Goal: Go to known website: Access a specific website the user already knows

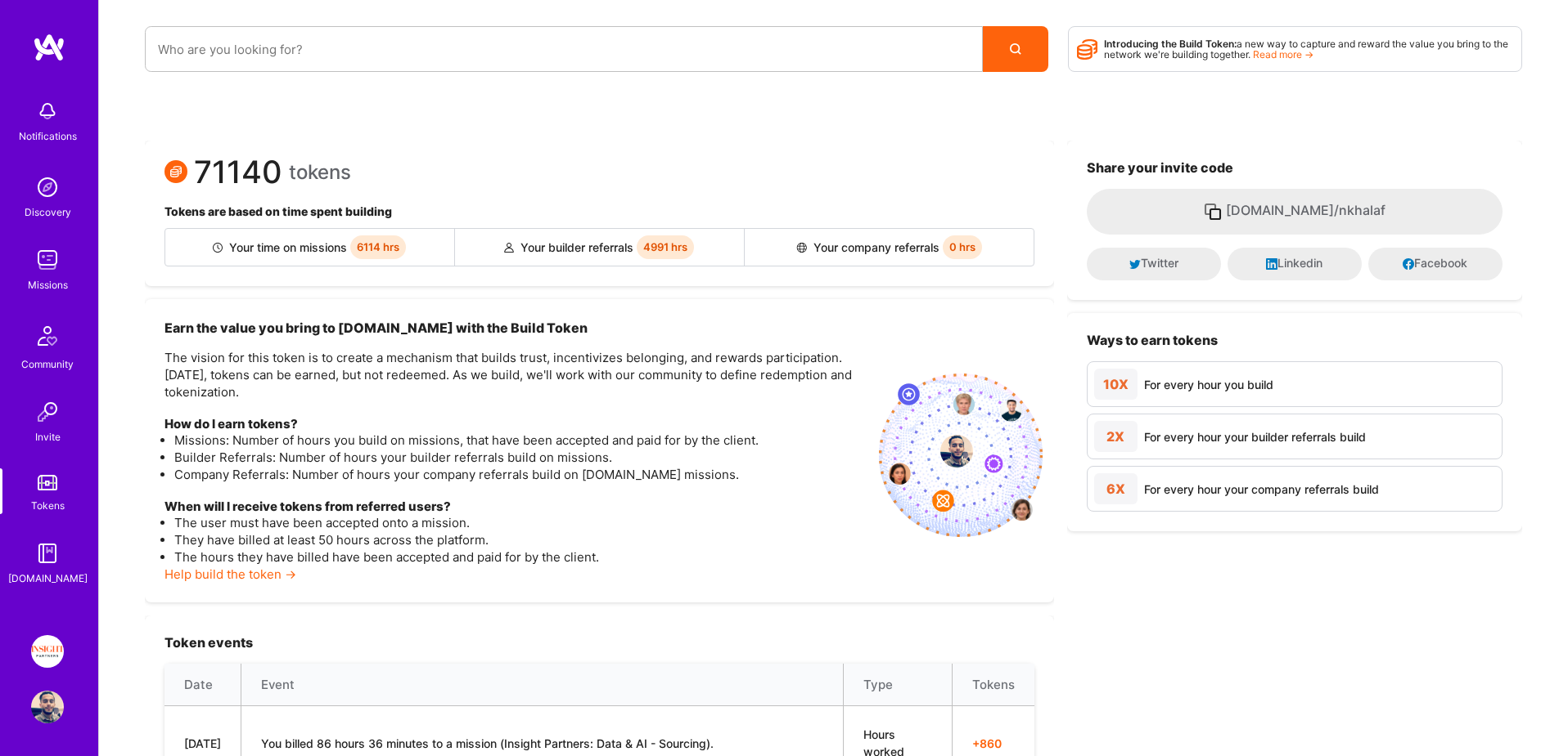
click at [54, 704] on img at bounding box center [47, 707] width 33 height 33
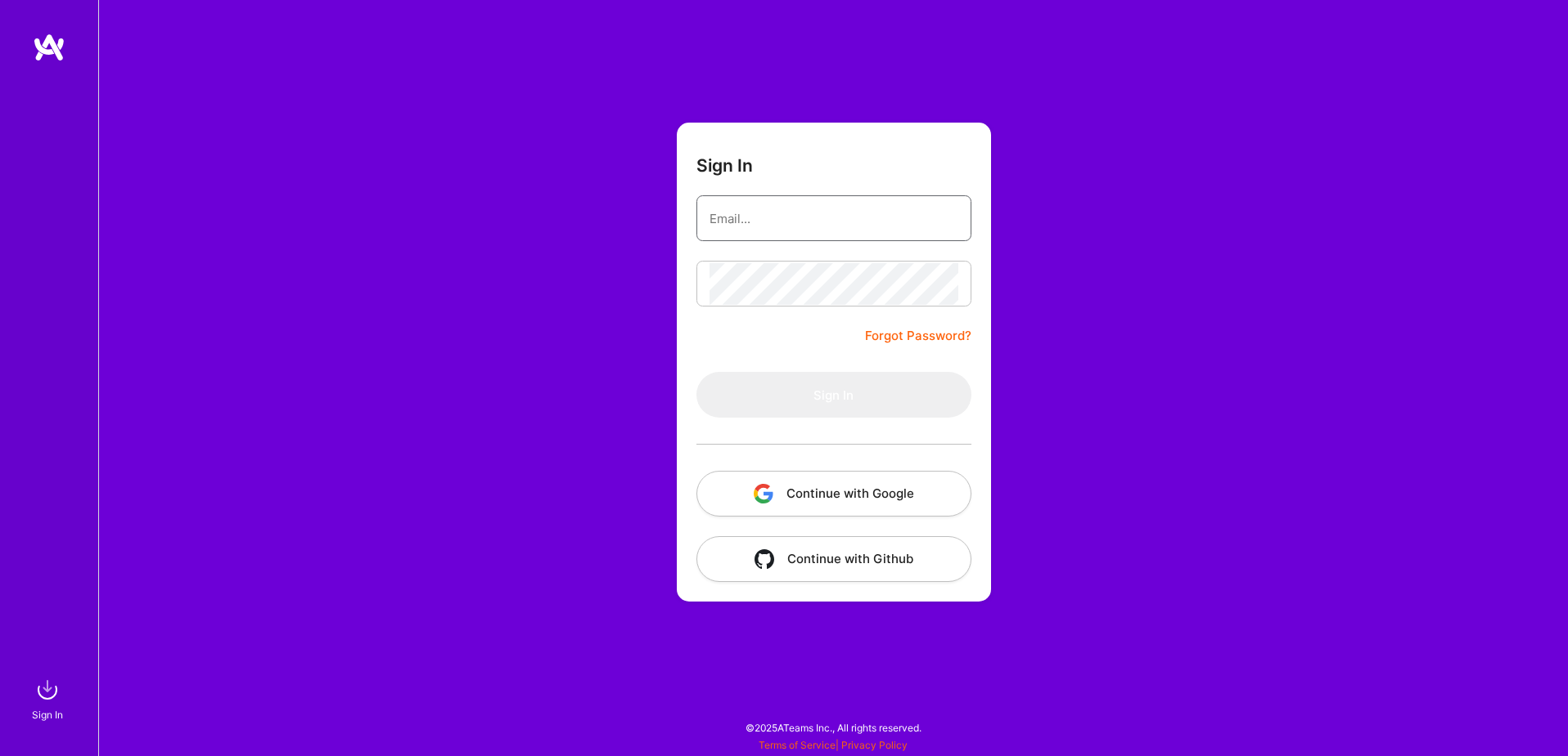
type input "[EMAIL_ADDRESS][DOMAIN_NAME]"
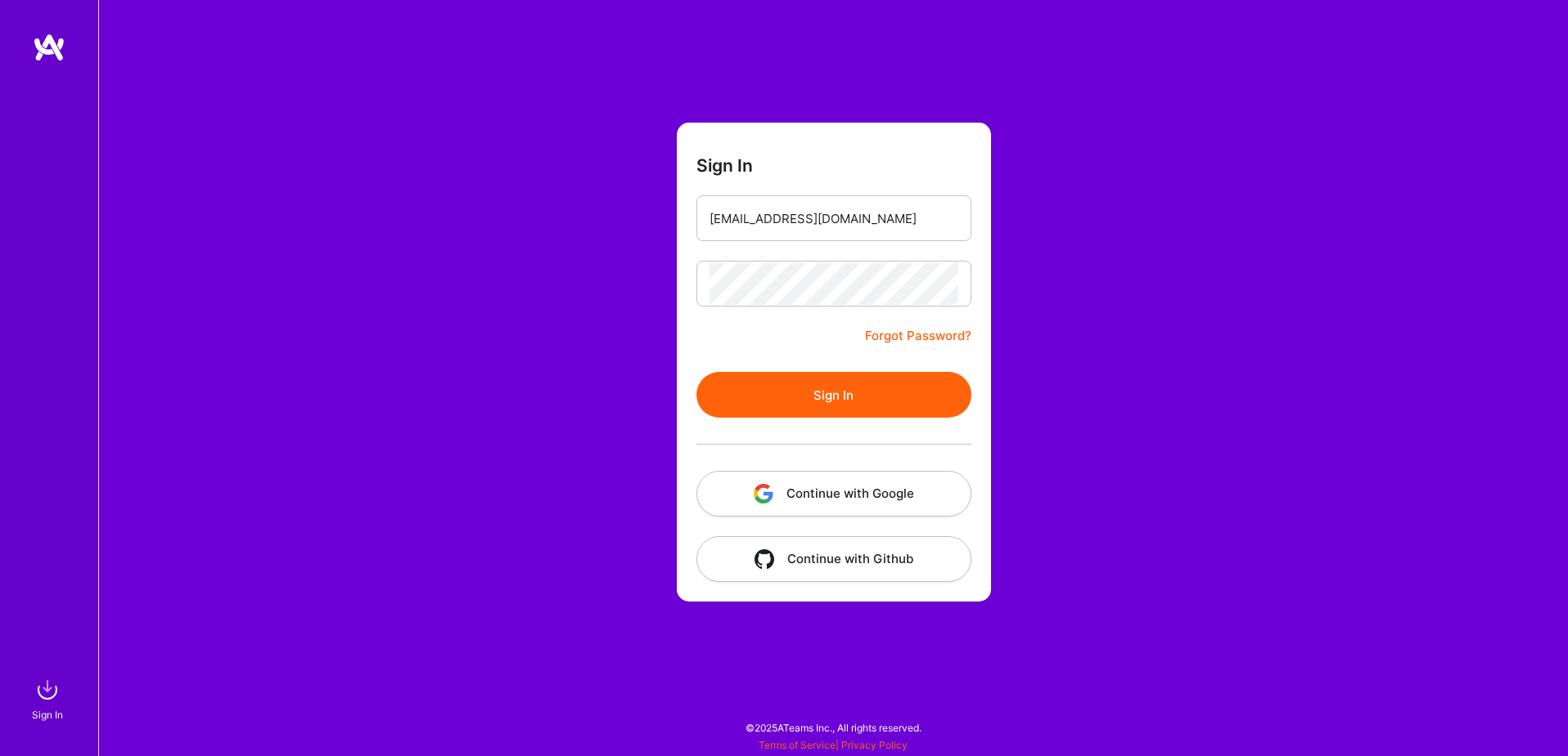
click at [826, 495] on button "Continue with Google" at bounding box center [833, 494] width 275 height 46
